Goal: Communication & Community: Share content

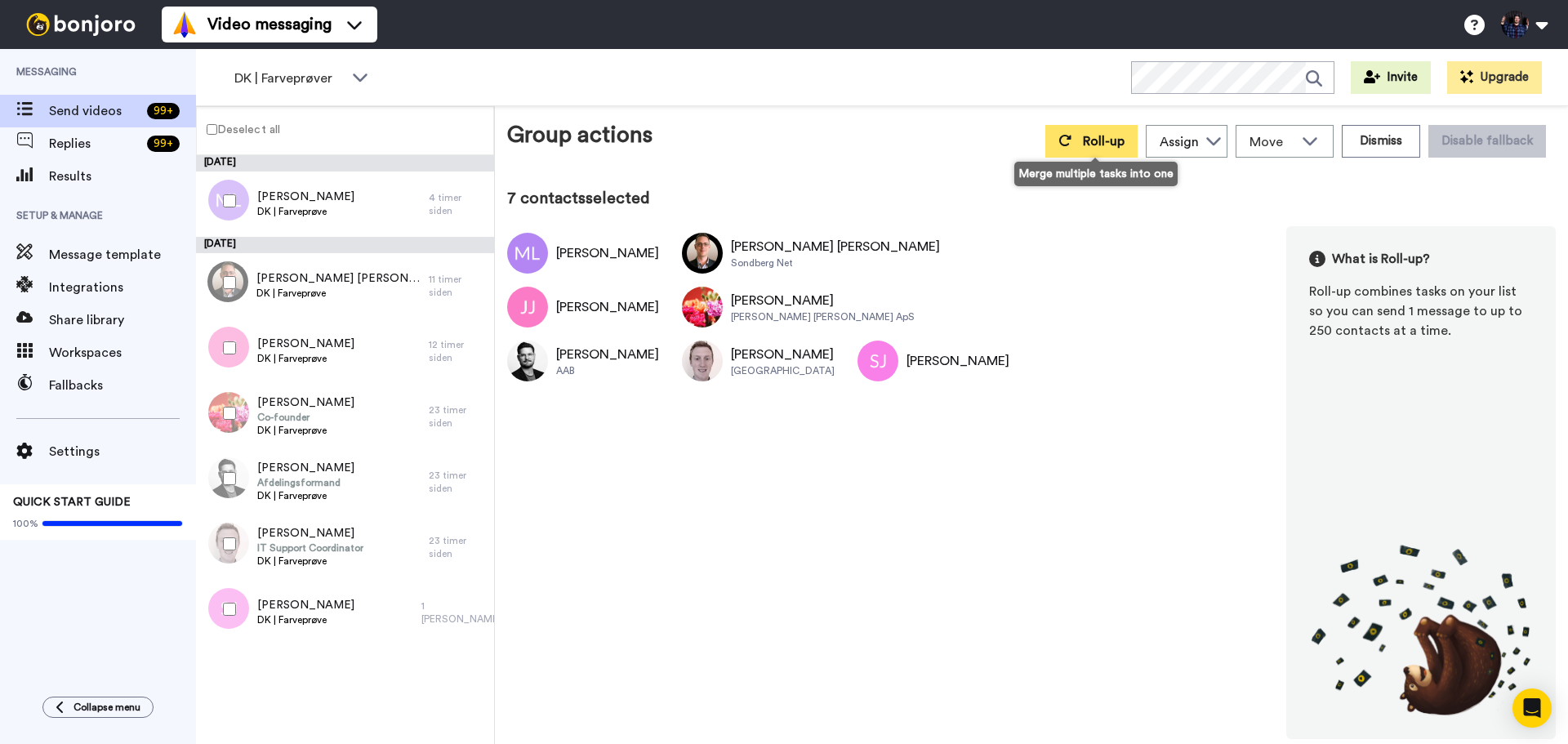
click at [1103, 147] on span "Roll-up" at bounding box center [1104, 141] width 41 height 13
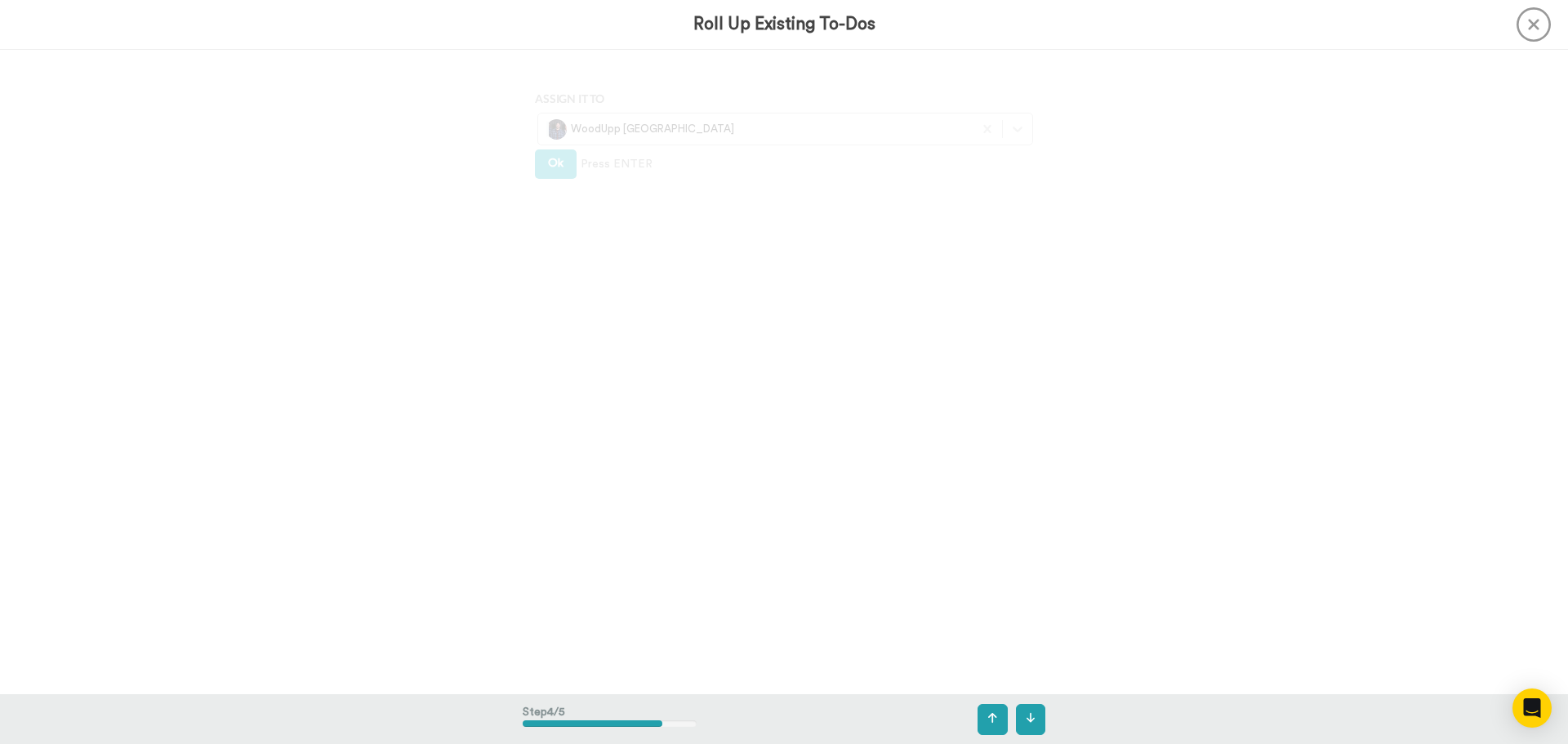
scroll to position [2579, 0]
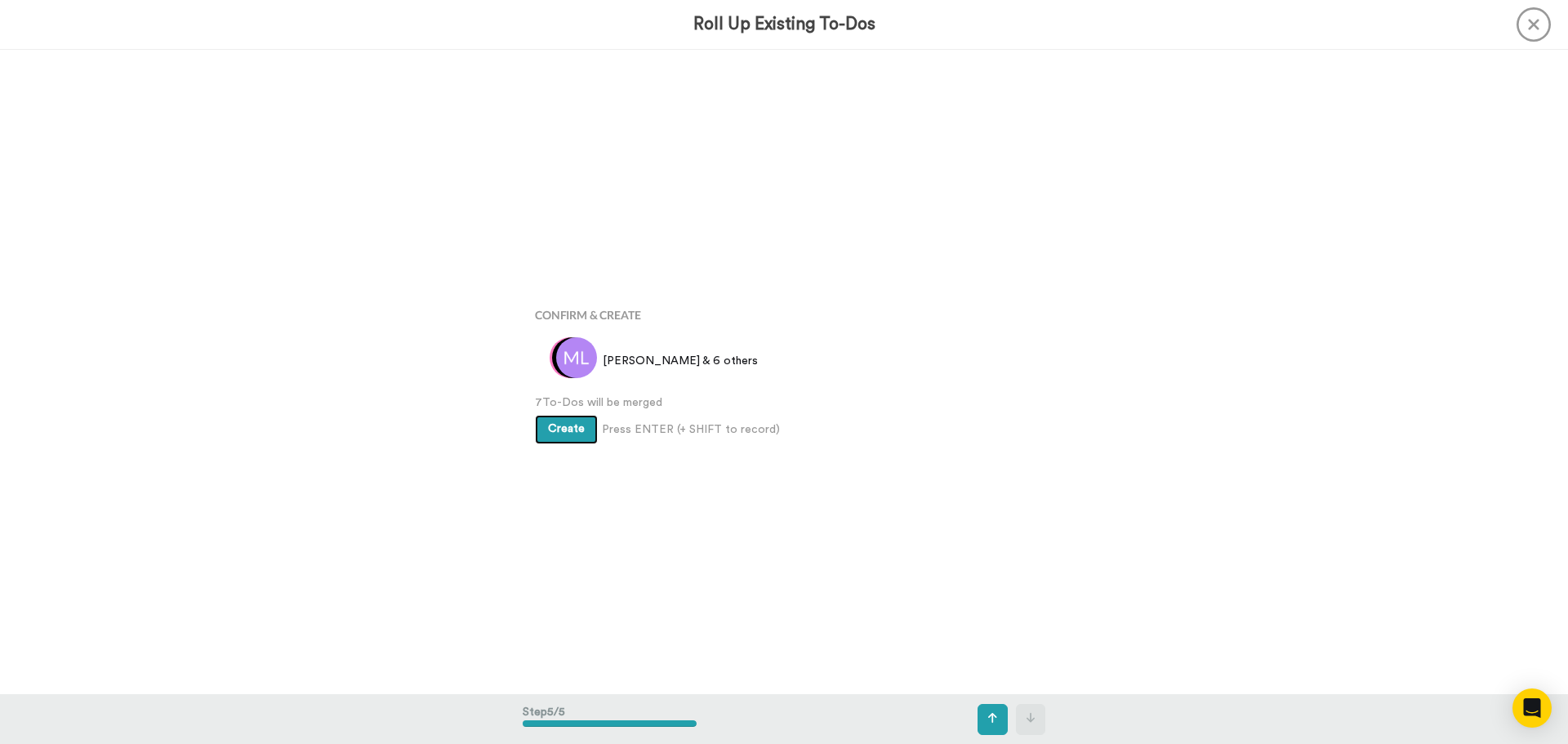
click at [556, 427] on span "Create" at bounding box center [566, 428] width 37 height 11
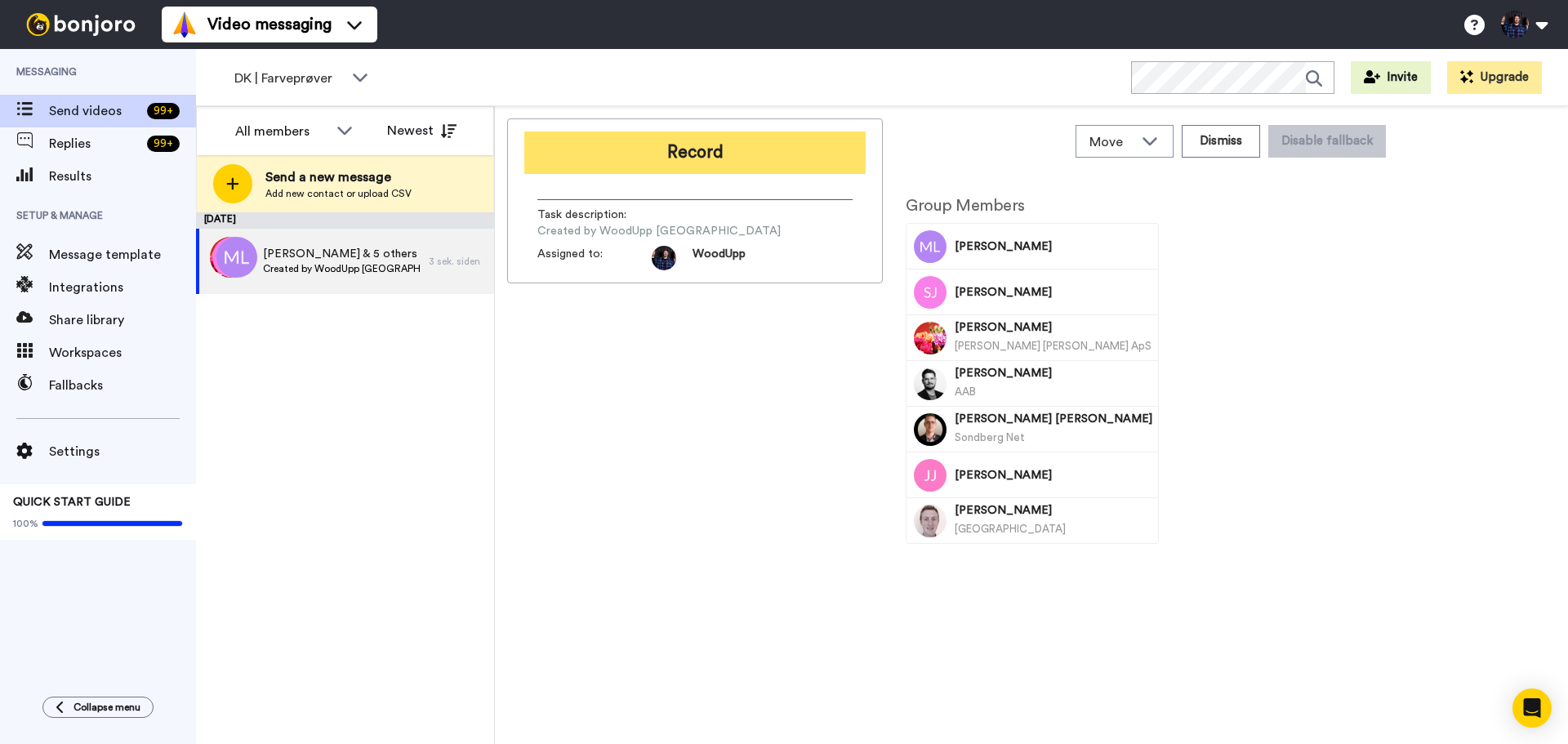
click at [816, 153] on button "Record" at bounding box center [695, 152] width 341 height 42
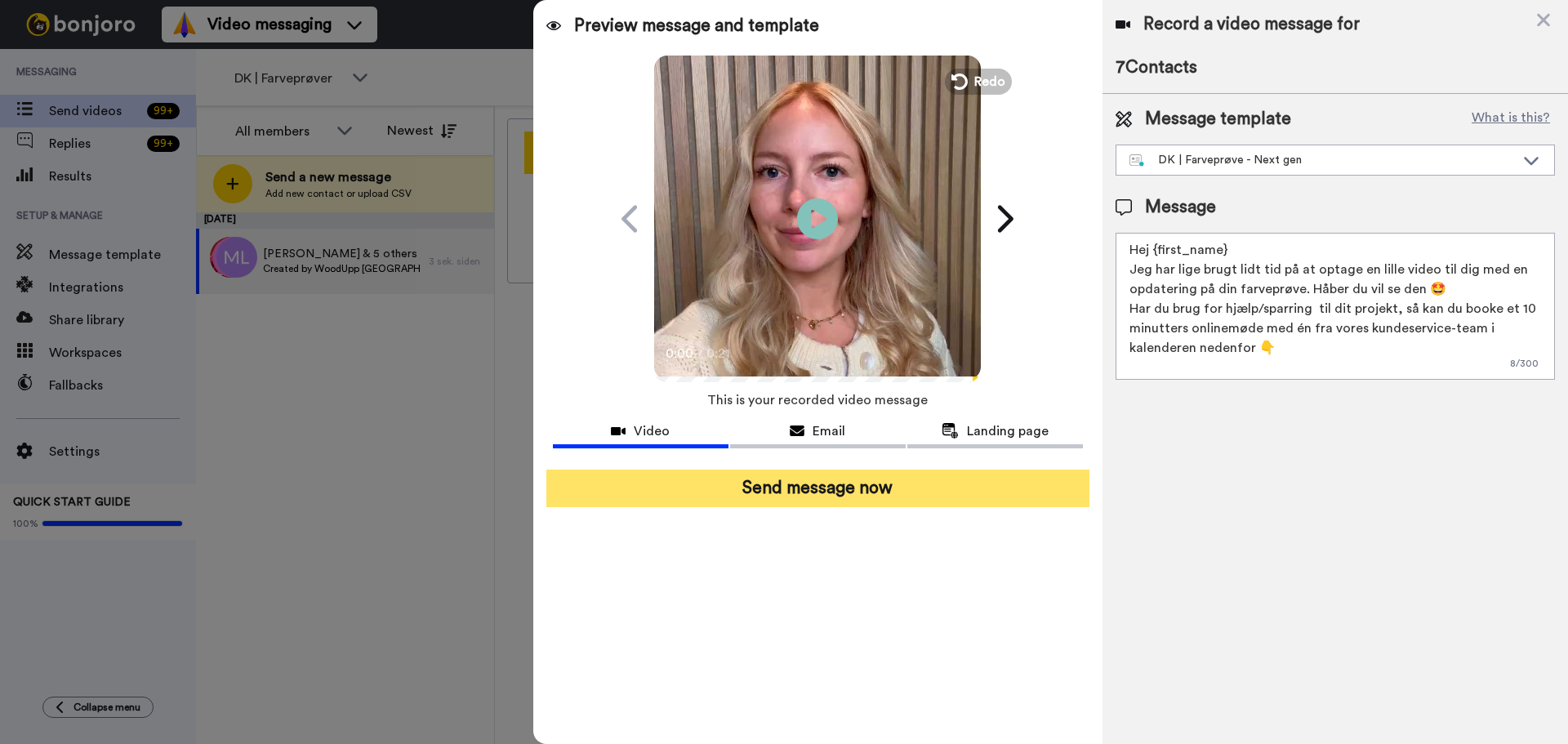
click at [850, 484] on button "Send message now" at bounding box center [818, 489] width 544 height 38
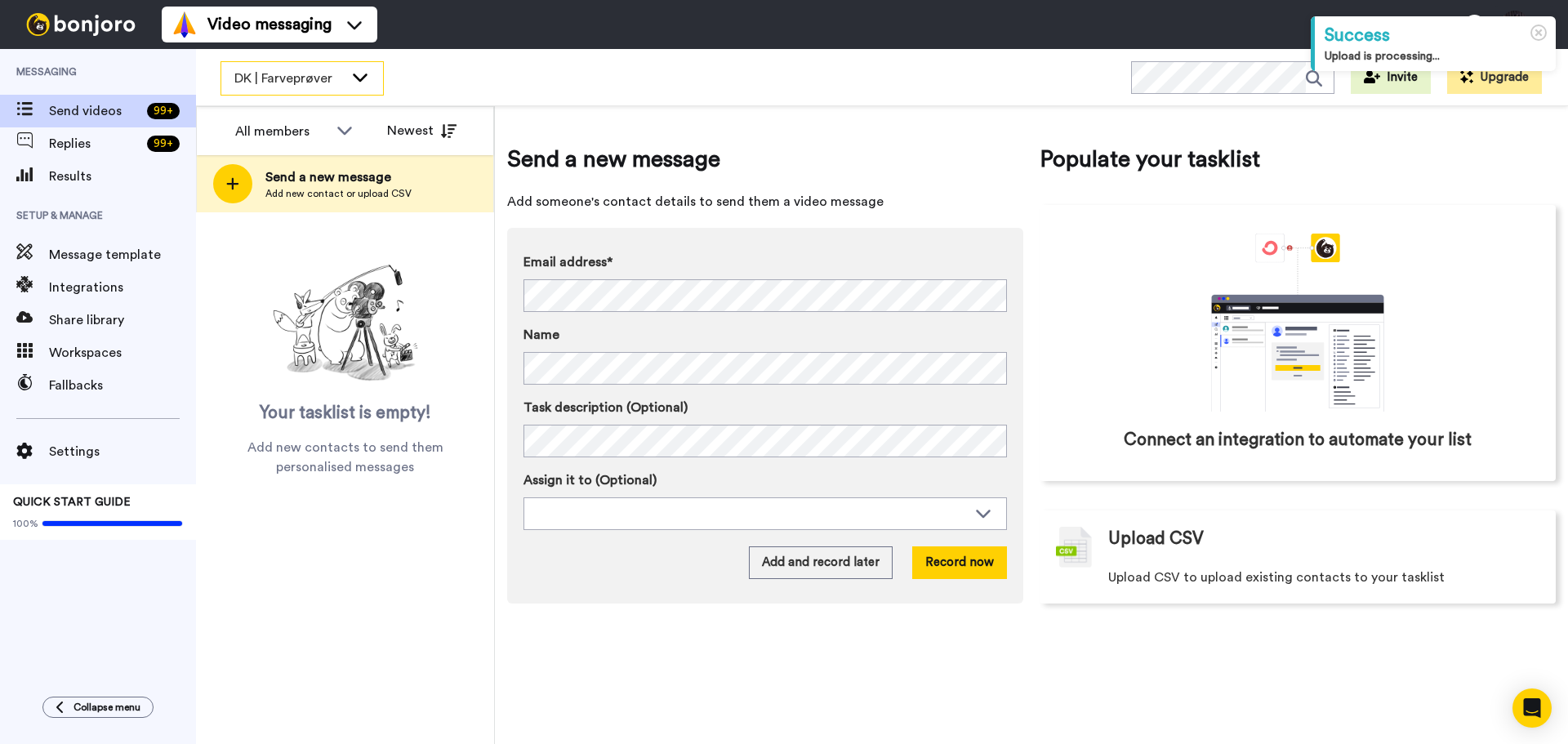
click at [348, 80] on div "DK | Farveprøver" at bounding box center [302, 78] width 162 height 33
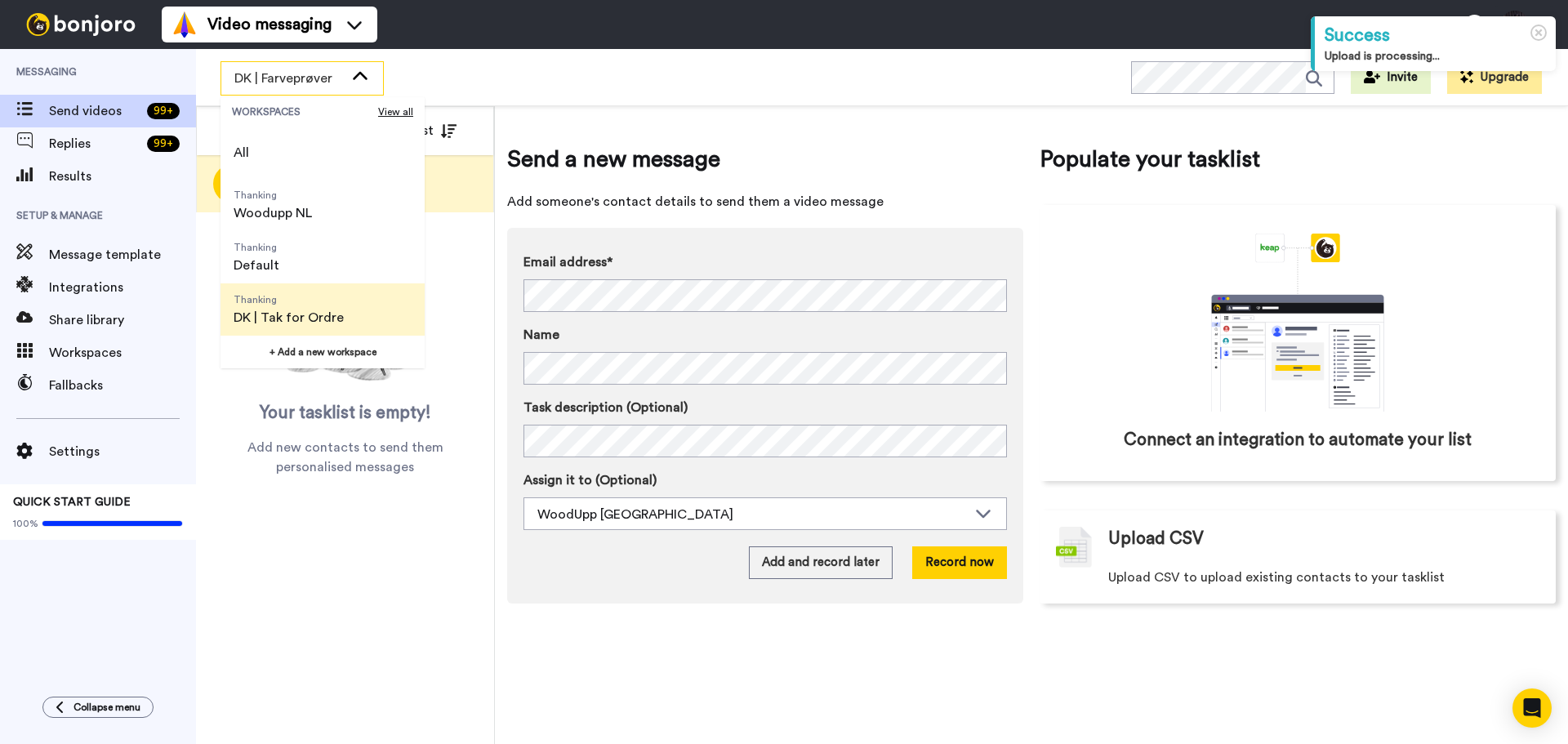
click at [338, 311] on span "DK | Tak for Ordre" at bounding box center [289, 317] width 110 height 20
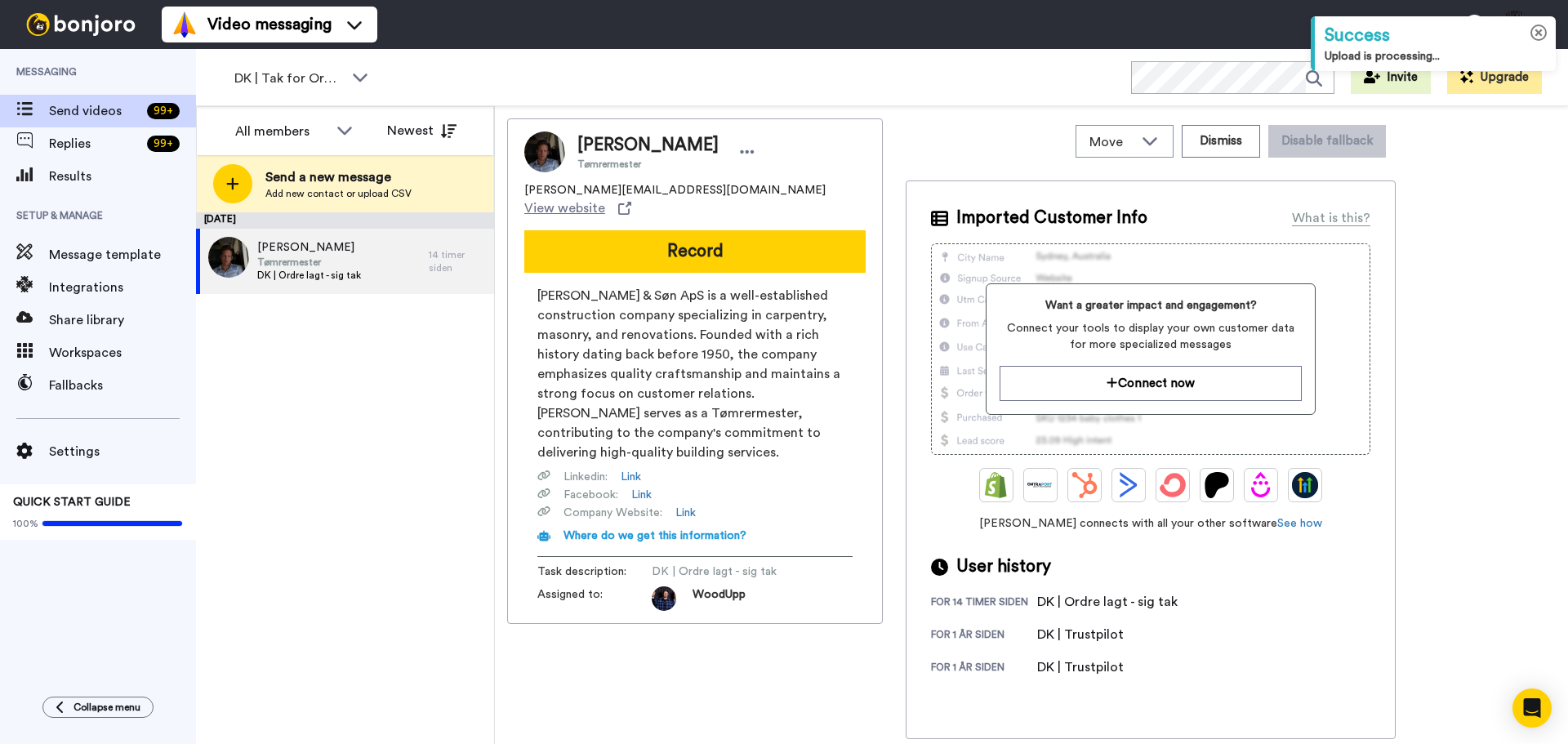
click at [1540, 34] on icon at bounding box center [1540, 33] width 17 height 17
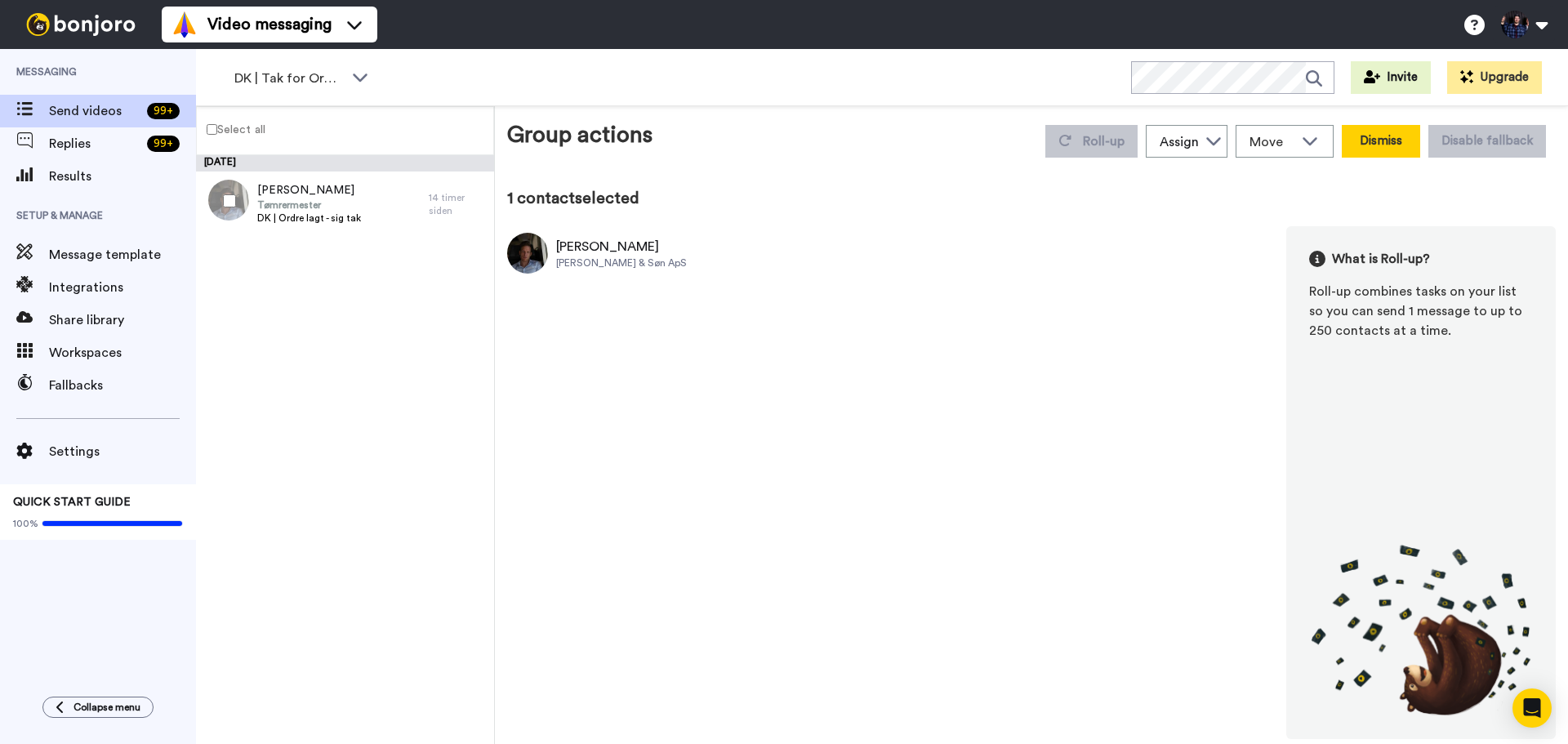
click at [1394, 150] on button "Dismiss" at bounding box center [1380, 141] width 78 height 33
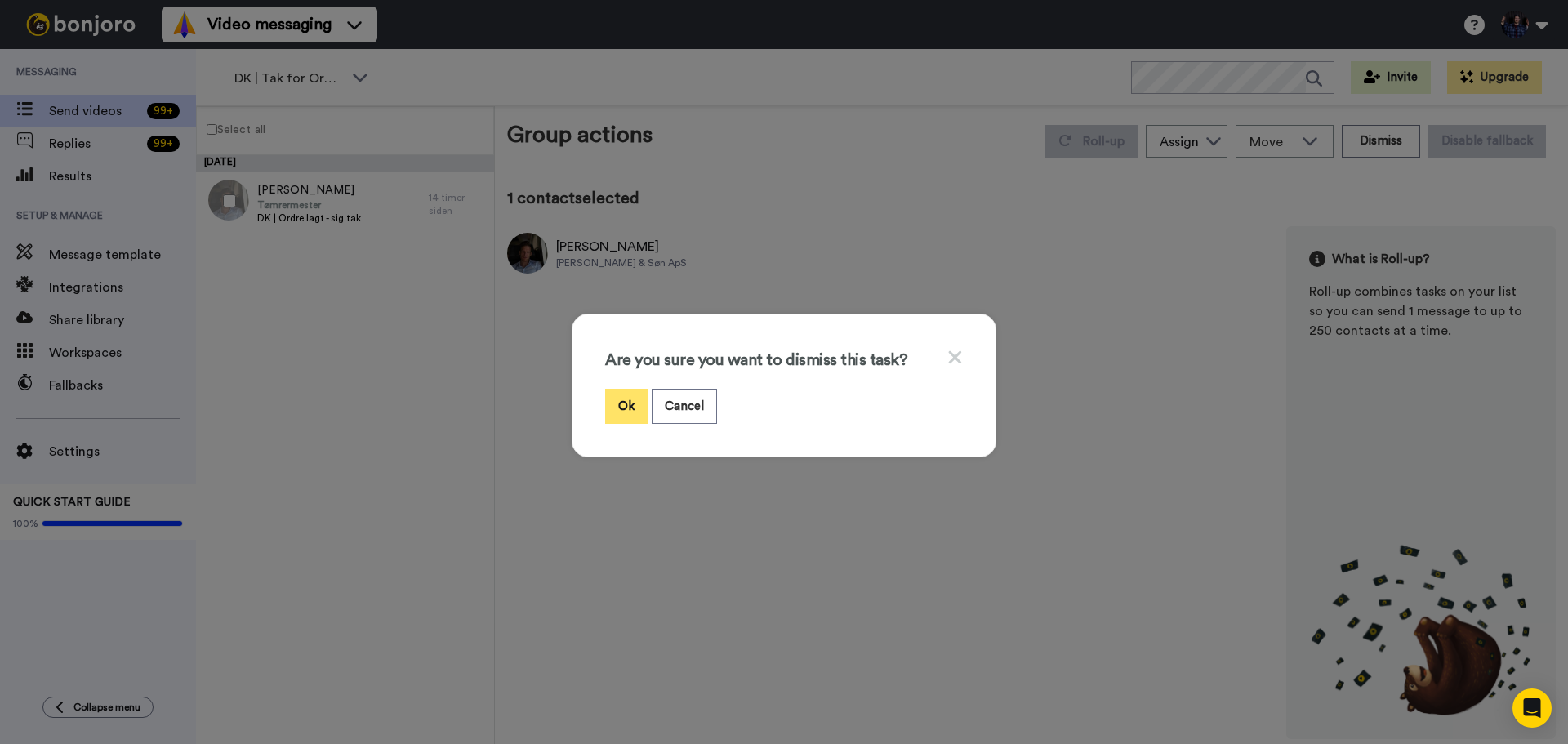
click at [617, 402] on button "Ok" at bounding box center [626, 406] width 42 height 35
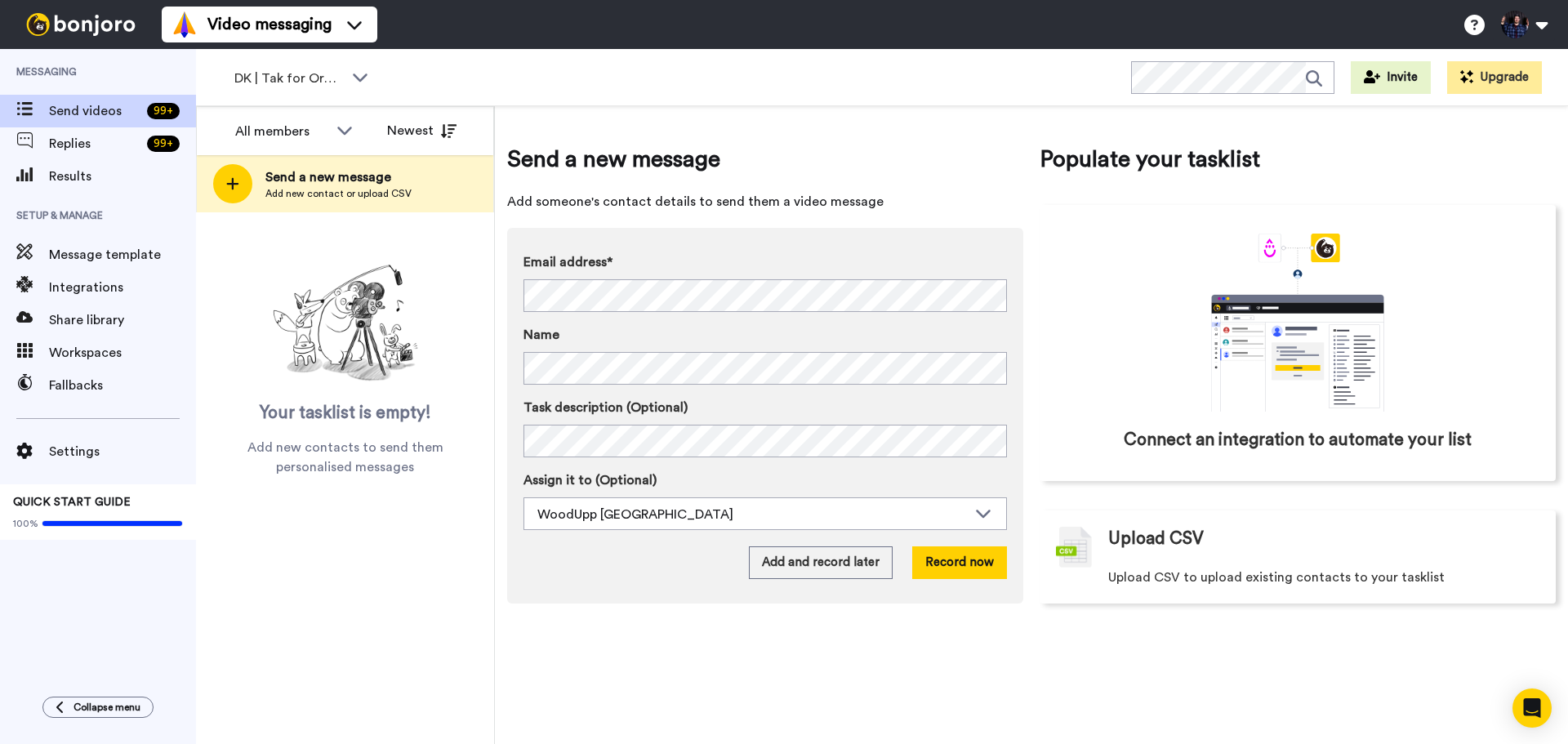
click at [1193, 659] on div "Send a new message Add someone's contact details to send them a video message E…" at bounding box center [1032, 425] width 1073 height 638
click at [988, 138] on div "Send a new message Add someone's contact details to send them a video message E…" at bounding box center [1031, 373] width 1048 height 510
